Goal: Navigation & Orientation: Find specific page/section

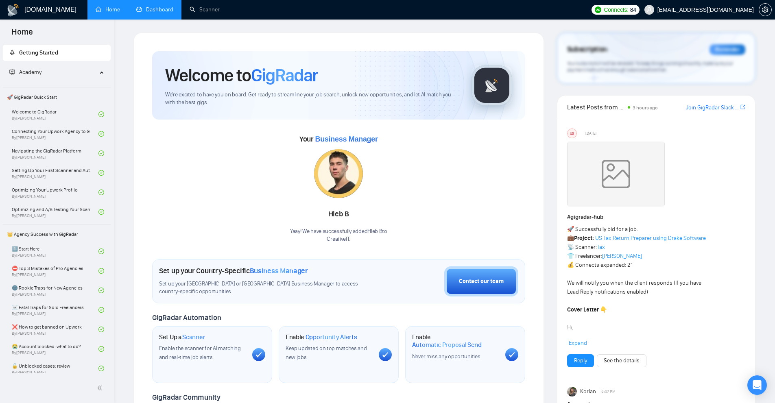
click at [155, 9] on link "Dashboard" at bounding box center [154, 9] width 37 height 7
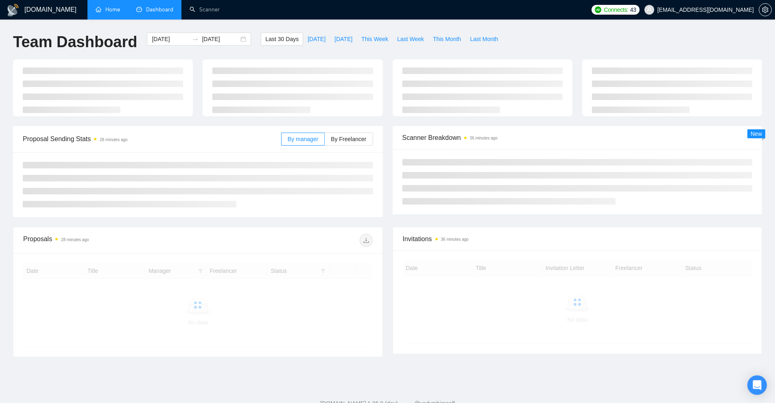
click at [109, 10] on link "Home" at bounding box center [108, 9] width 24 height 7
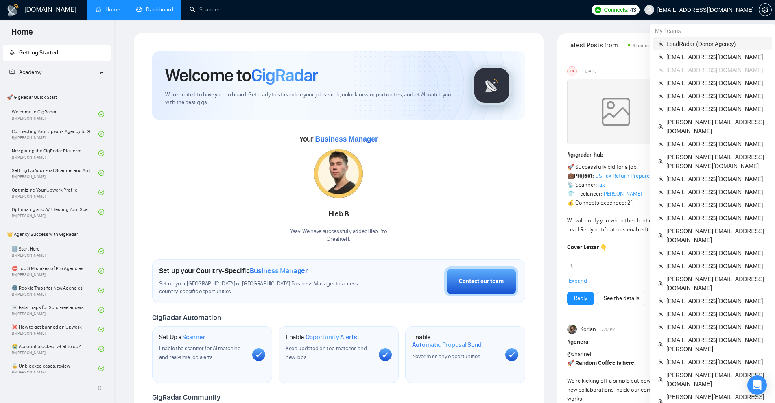
click at [702, 47] on span "LeadRadar (Donor Agency)" at bounding box center [716, 43] width 100 height 9
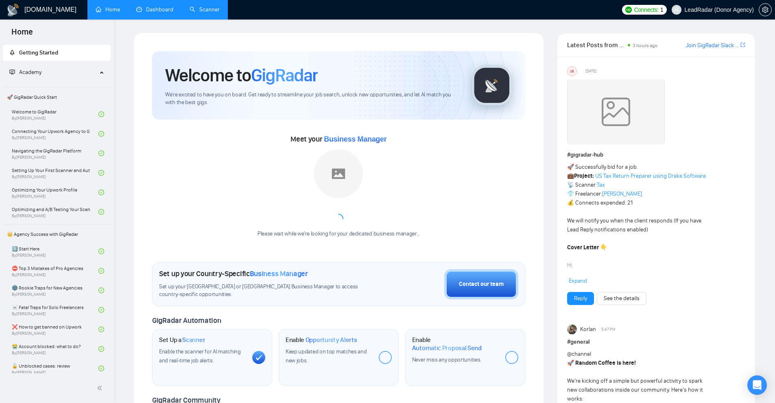
click at [211, 13] on link "Scanner" at bounding box center [204, 9] width 30 height 7
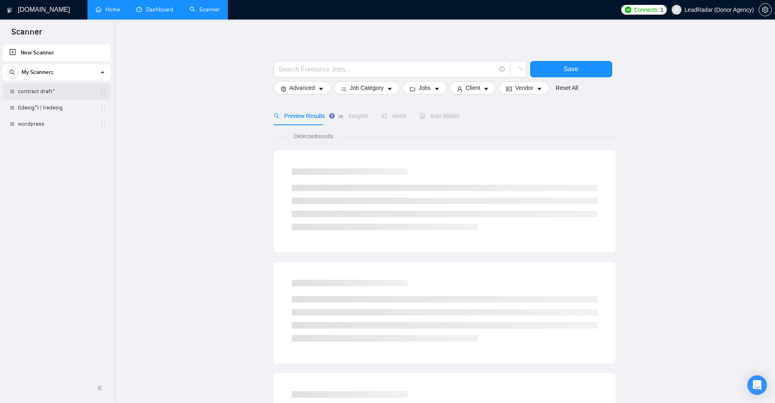
click at [35, 94] on link "contract draft*" at bounding box center [56, 91] width 77 height 16
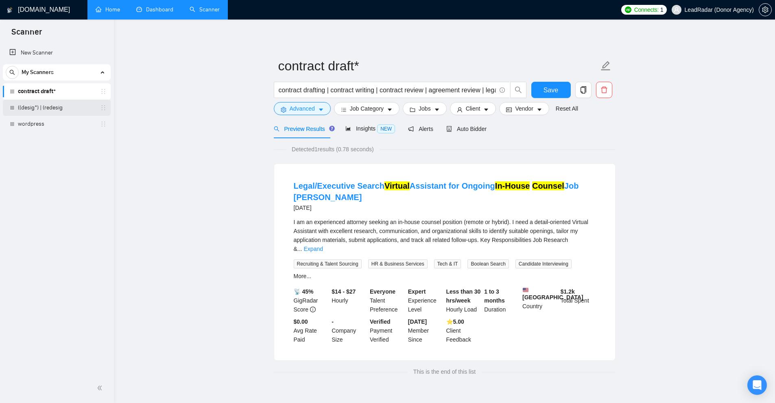
click at [66, 105] on link "((desig*) | (redesig" at bounding box center [56, 108] width 77 height 16
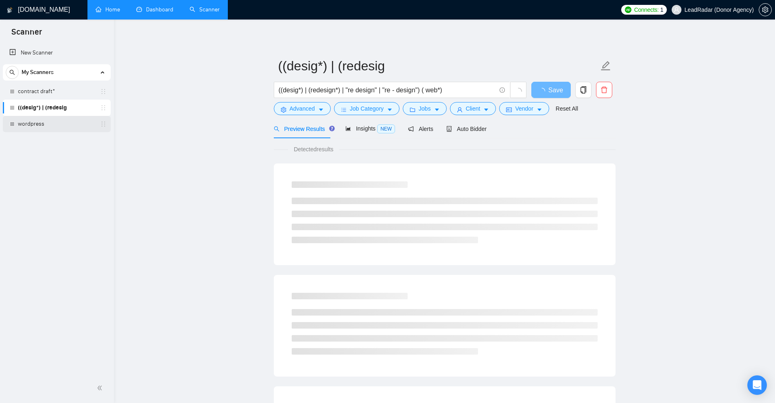
click at [43, 128] on link "wordpress" at bounding box center [56, 124] width 77 height 16
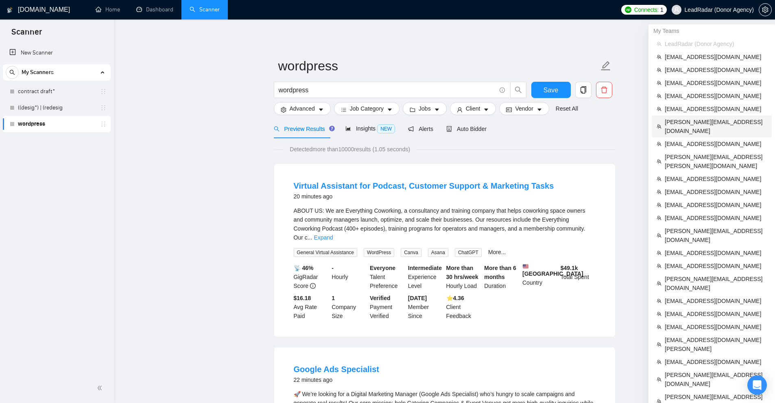
click at [703, 120] on span "[PERSON_NAME][EMAIL_ADDRESS][DOMAIN_NAME]" at bounding box center [715, 127] width 102 height 18
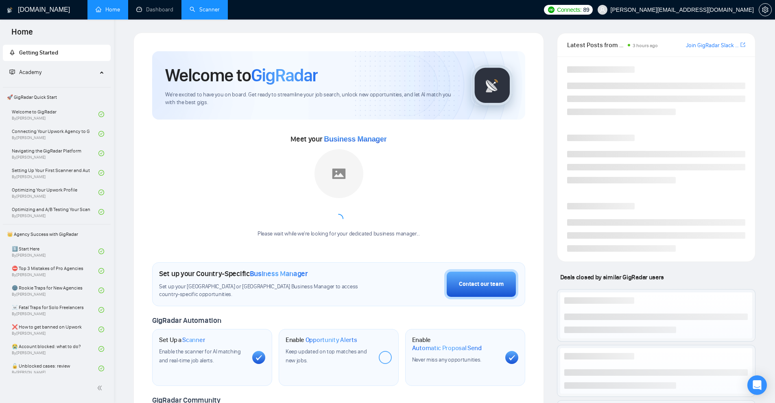
click at [166, 13] on link "Dashboard" at bounding box center [154, 9] width 37 height 7
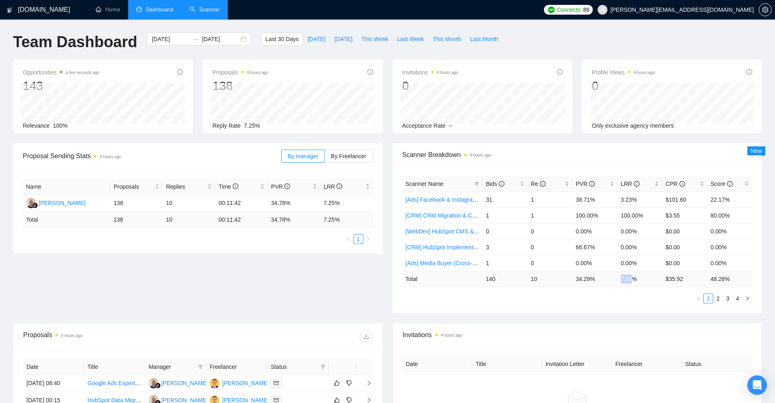
drag, startPoint x: 621, startPoint y: 279, endPoint x: 638, endPoint y: 280, distance: 17.6
click at [638, 281] on td "7.14 %" at bounding box center [639, 279] width 45 height 16
click at [640, 276] on td "7.14 %" at bounding box center [639, 279] width 45 height 16
drag, startPoint x: 527, startPoint y: 272, endPoint x: 577, endPoint y: 283, distance: 50.4
click at [564, 286] on td "10" at bounding box center [549, 279] width 45 height 16
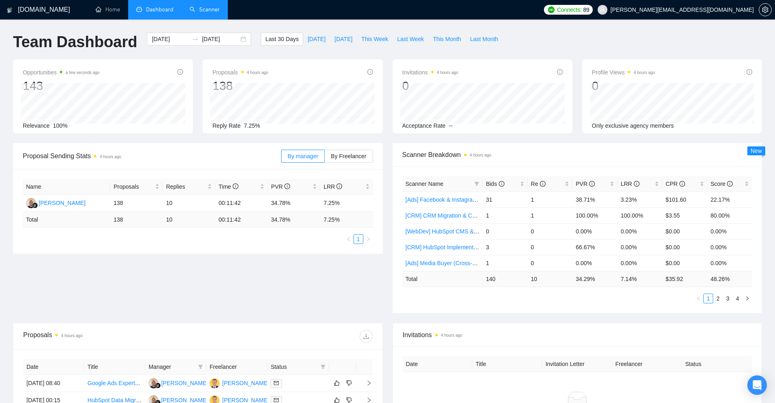
click at [586, 280] on td "34.29 %" at bounding box center [594, 279] width 45 height 16
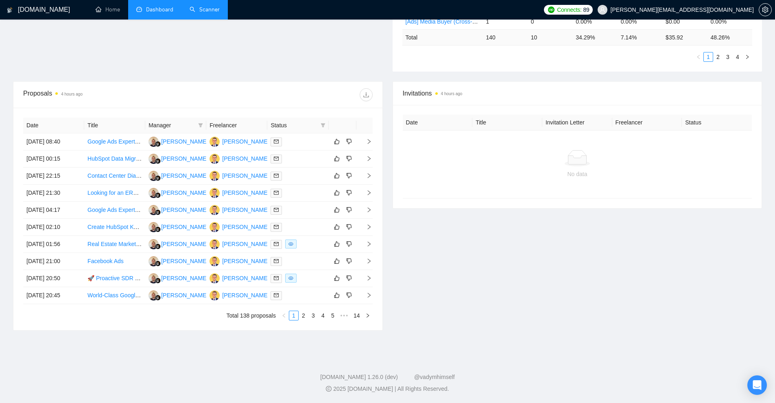
click at [220, 6] on link "Scanner" at bounding box center [204, 9] width 30 height 7
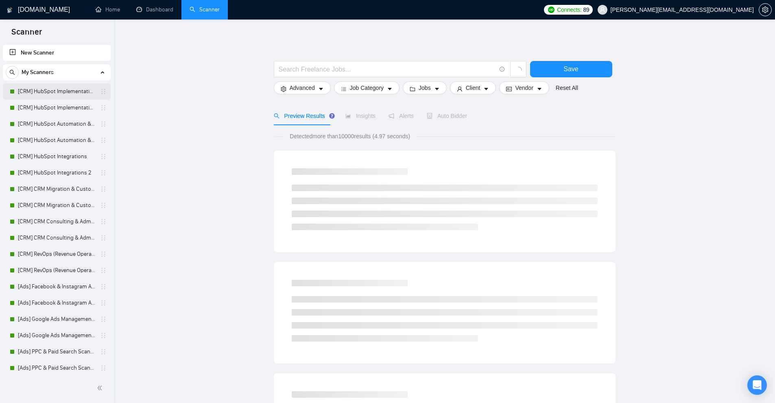
click at [70, 93] on link "[CRM] HubSpot Implementation & Onboarding" at bounding box center [56, 91] width 77 height 16
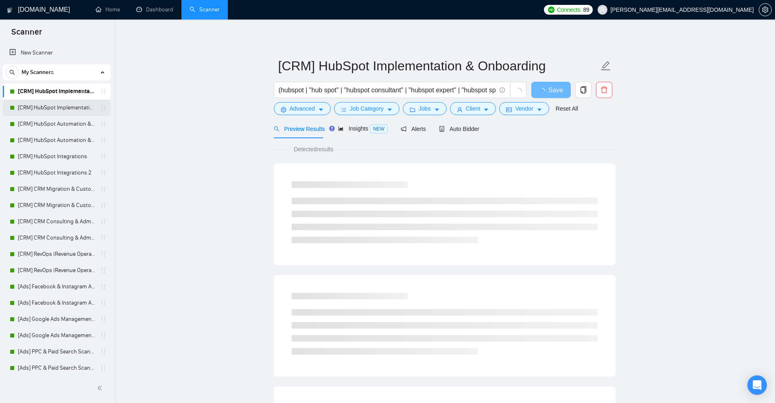
click at [27, 109] on link "[CRM] HubSpot Implementation & Onboarding 2" at bounding box center [56, 108] width 77 height 16
click at [51, 220] on link "[CRM] CRM Consulting & Administration" at bounding box center [56, 221] width 77 height 16
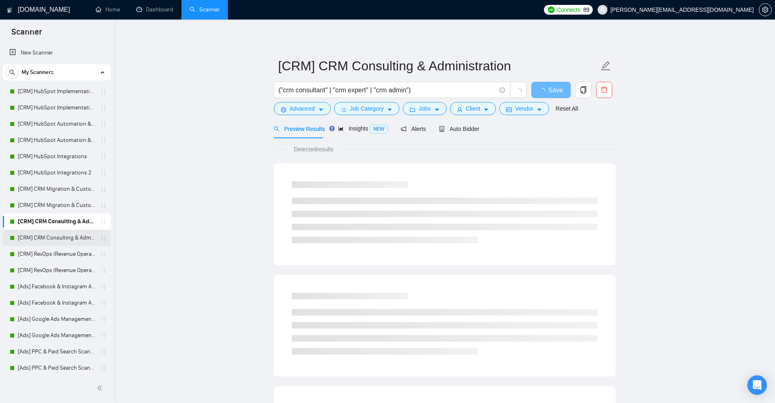
click at [46, 234] on link "[CRM] CRM Consulting & Administration 2" at bounding box center [56, 238] width 77 height 16
click at [158, 6] on link "Dashboard" at bounding box center [154, 9] width 37 height 7
